Goal: Task Accomplishment & Management: Complete application form

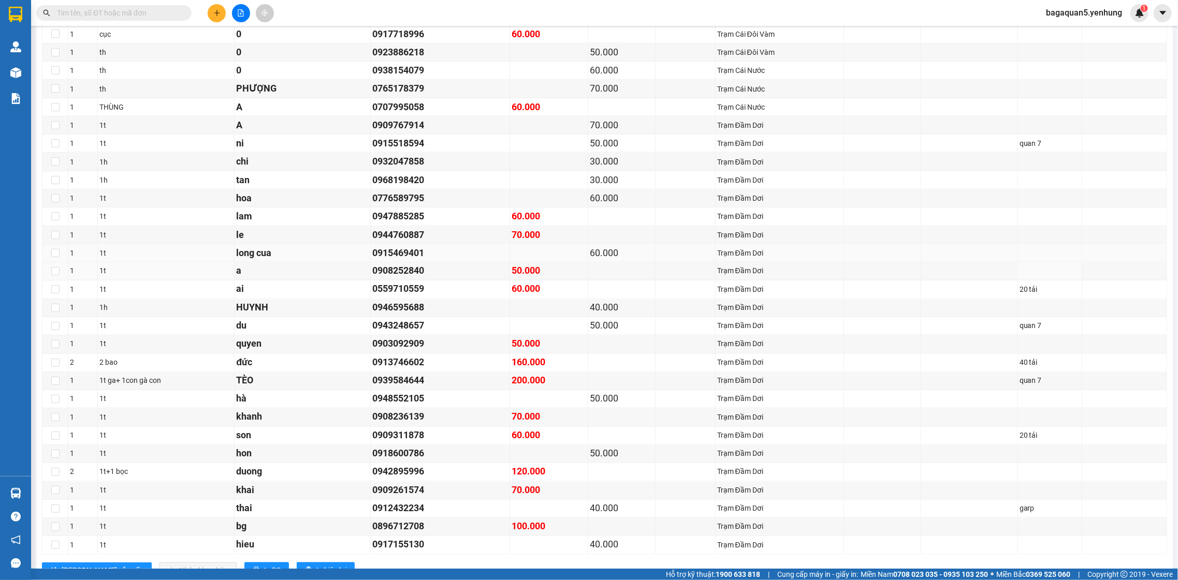
click at [938, 263] on td at bounding box center [969, 253] width 97 height 18
drag, startPoint x: 939, startPoint y: 252, endPoint x: 938, endPoint y: 236, distance: 16.1
click at [938, 237] on tbody "1 1t HUYNH 0946595688 60.000 Trạm Cà Mau 1 1 hộp a 0917560377 40.000 Trạm Cà Ma…" at bounding box center [604, 189] width 1125 height 731
click at [221, 8] on button at bounding box center [217, 13] width 18 height 18
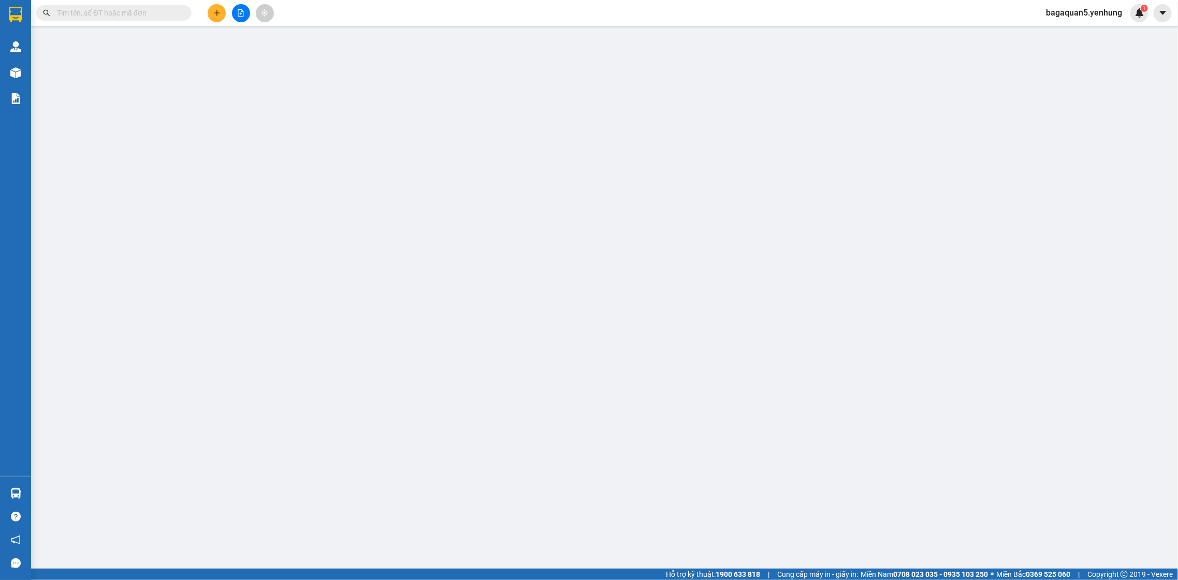
click at [215, 13] on div "TẠO ĐƠN HÀNG Yêu cầu xuất hóa đơn điện tử Transit Pickup Surcharge Ids Transit …" at bounding box center [589, 290] width 1178 height 580
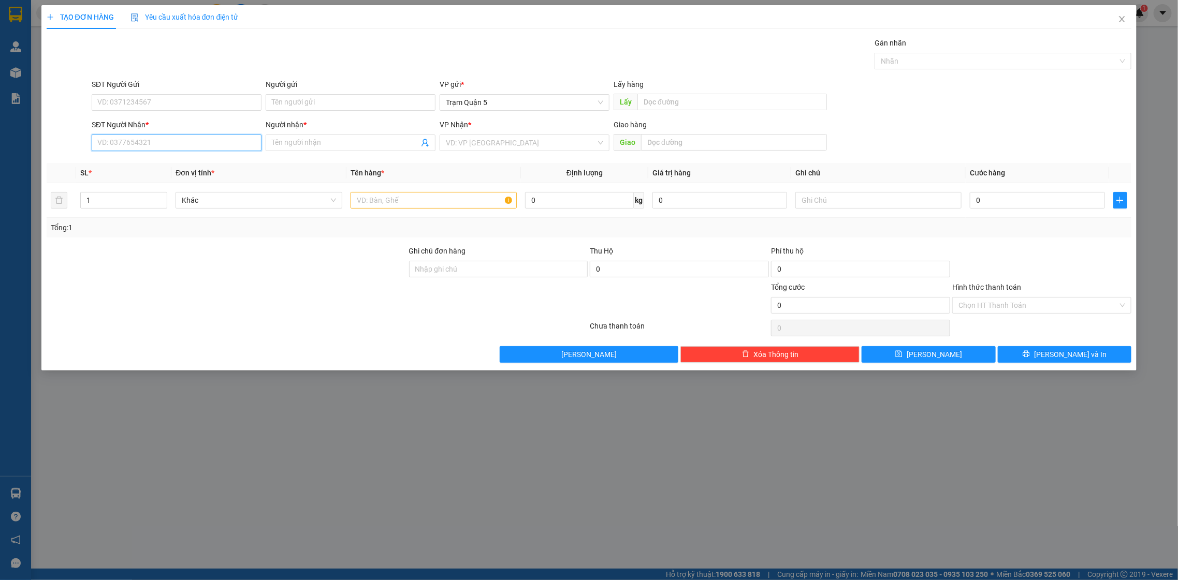
click at [211, 141] on input "SĐT Người Nhận *" at bounding box center [177, 143] width 170 height 17
click at [121, 159] on div "0886101552 - hai" at bounding box center [176, 163] width 157 height 11
type input "0886101552"
type input "hai"
type input "70.000"
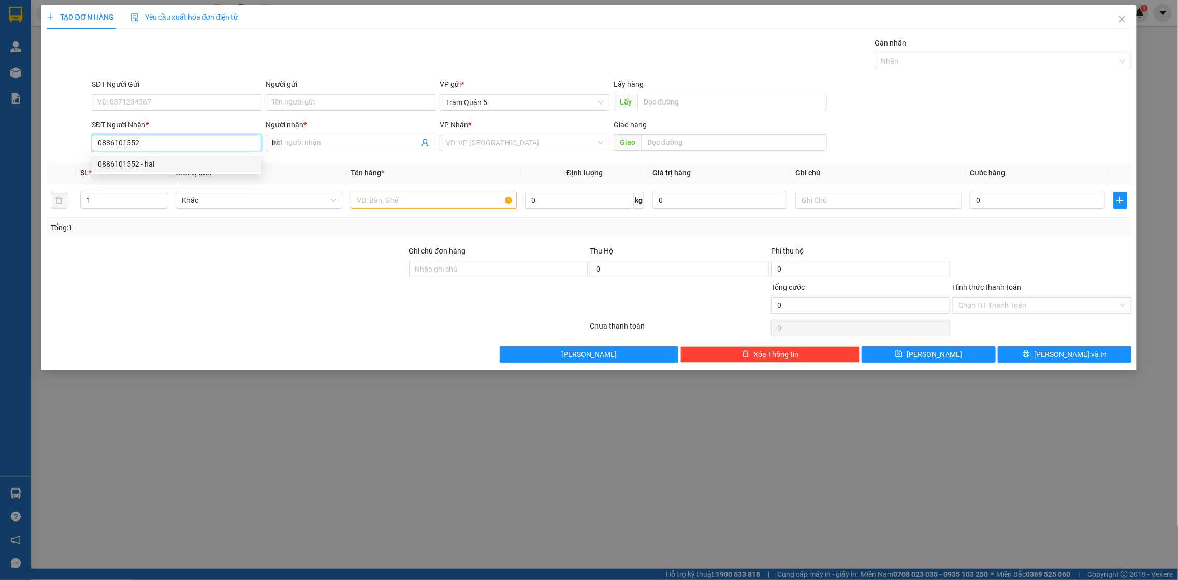
type input "70.000"
type input "0886101552"
type input "0"
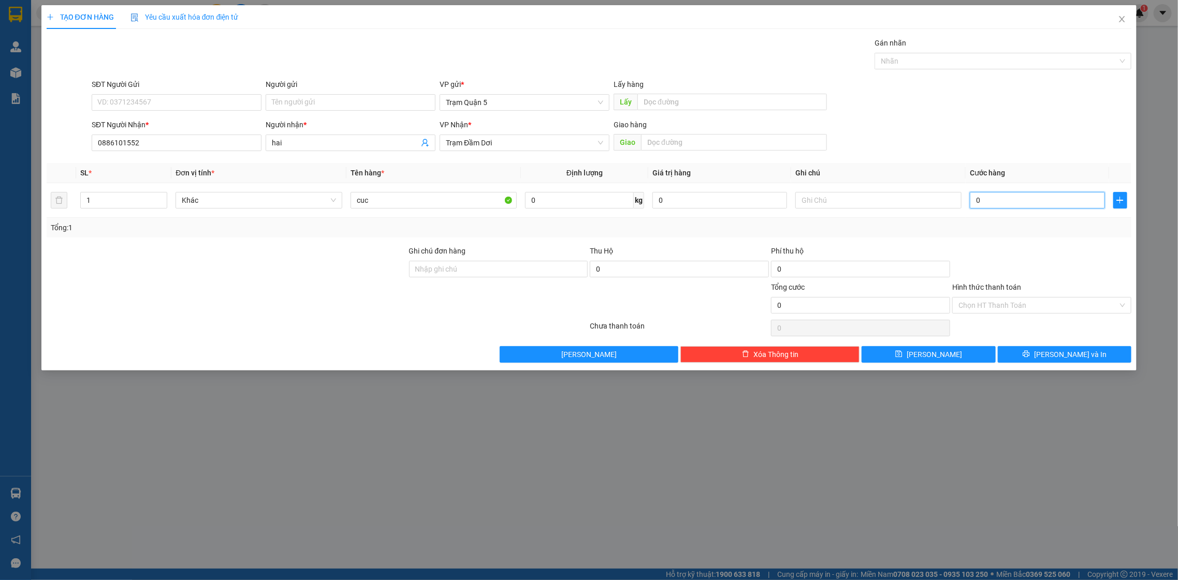
type input "6"
type input "06"
type input "60"
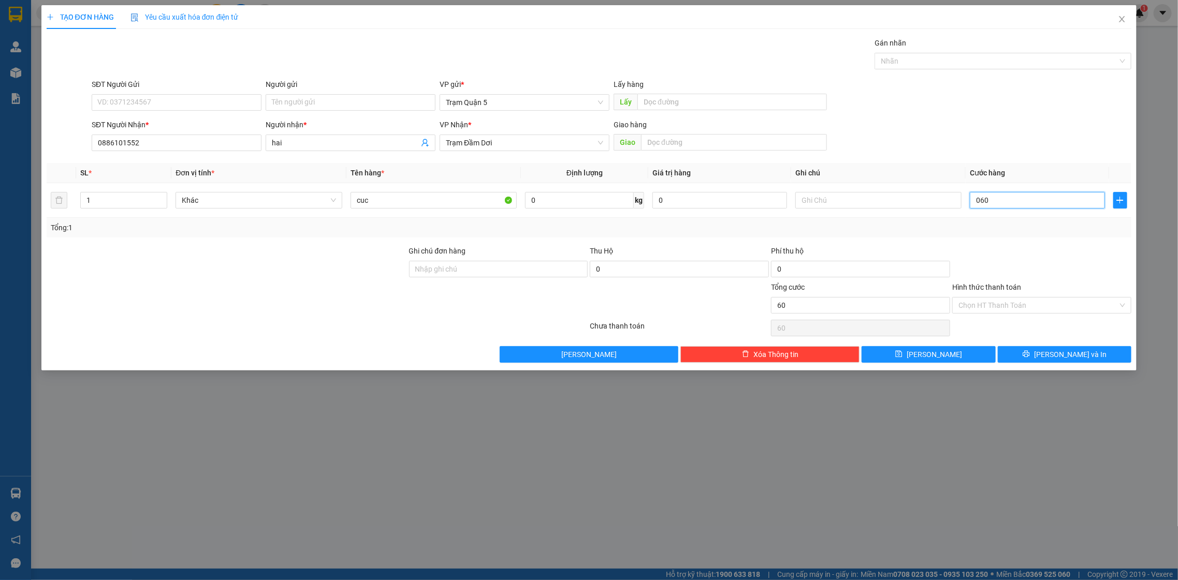
type input "060"
type input "60.000"
click at [1049, 363] on div "TẠO ĐƠN HÀNG Yêu cầu xuất hóa đơn điện tử Transit Pickup Surcharge Ids Transit …" at bounding box center [589, 188] width 1096 height 366
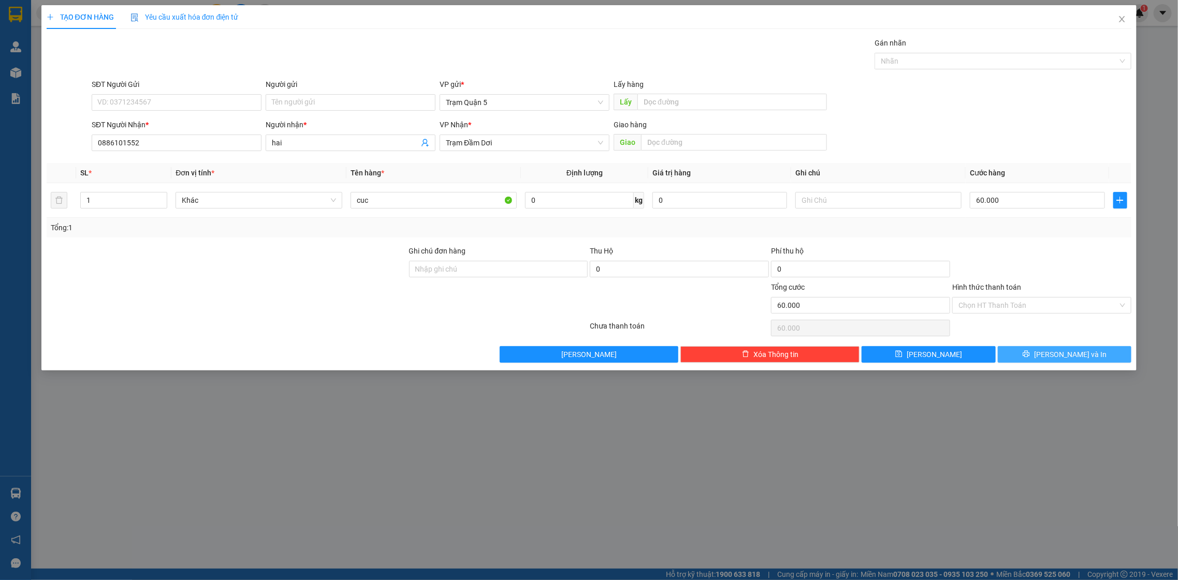
click at [1046, 362] on button "[PERSON_NAME] và In" at bounding box center [1065, 354] width 134 height 17
